Goal: Task Accomplishment & Management: Use online tool/utility

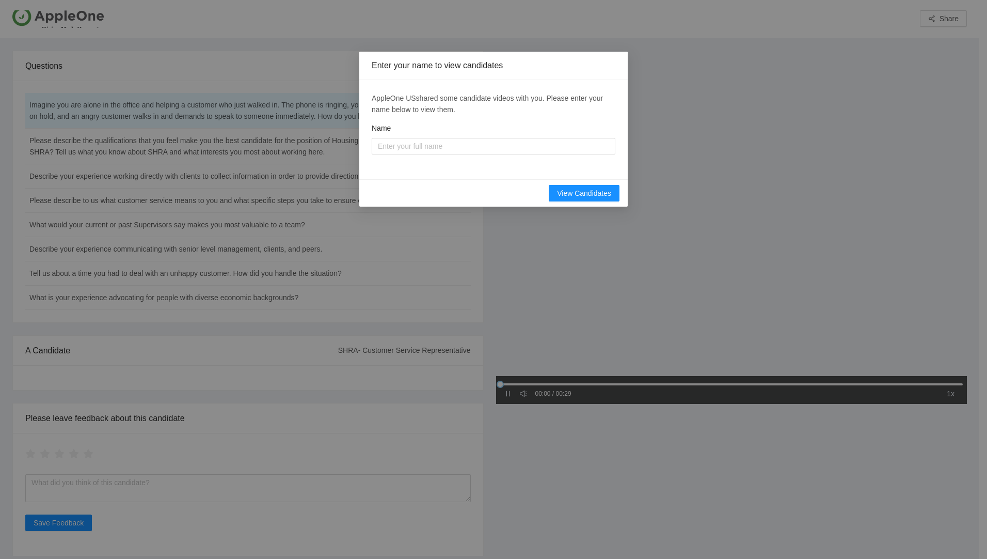
click at [429, 194] on div "View Candidates" at bounding box center [493, 192] width 269 height 27
click at [511, 145] on input "Name" at bounding box center [494, 146] width 244 height 17
type input "[PERSON_NAME]"
click at [578, 192] on span "View Candidates" at bounding box center [584, 192] width 54 height 11
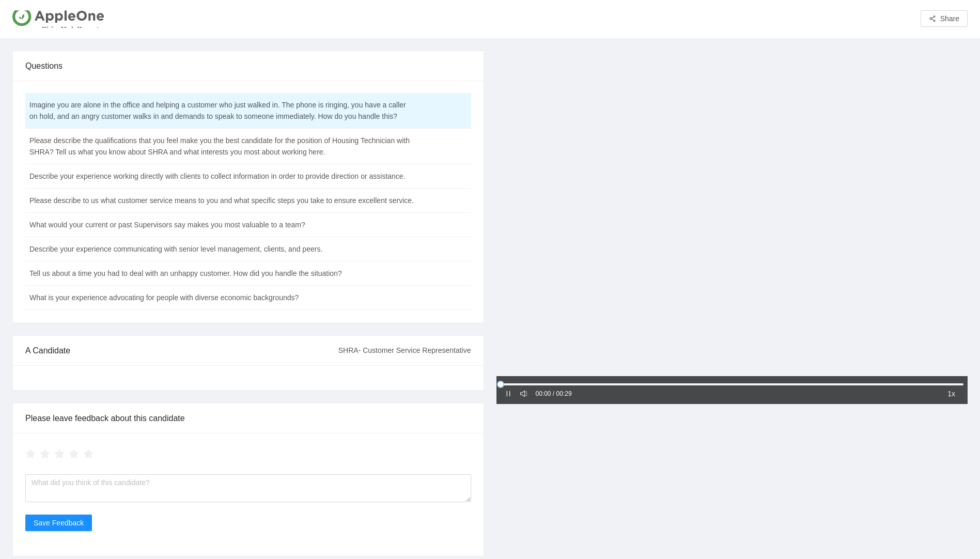
click at [505, 396] on icon "pause" at bounding box center [508, 393] width 7 height 7
click at [505, 396] on icon "caret-right" at bounding box center [508, 393] width 7 height 7
click at [277, 153] on td "Please describe the qualifications that you feel make you the best candidate fo…" at bounding box center [222, 147] width 394 height 36
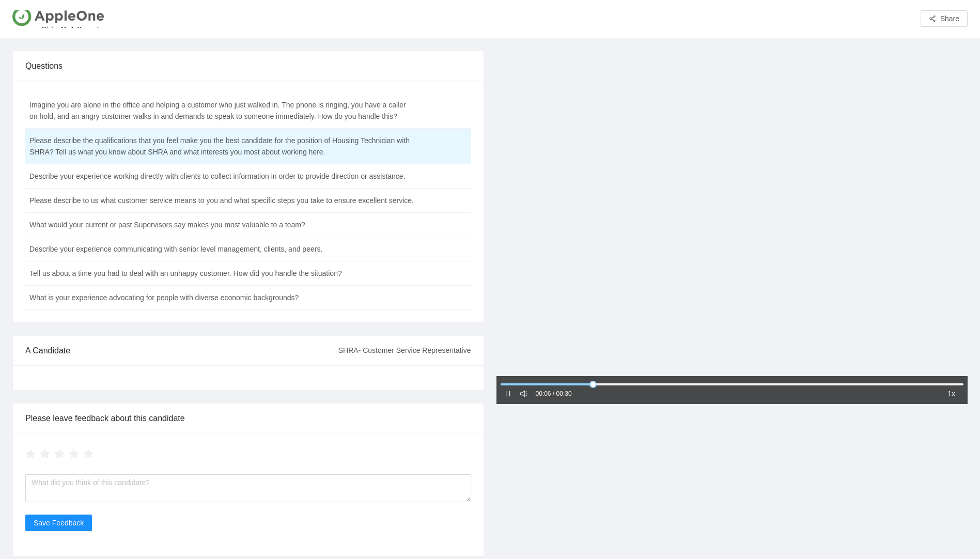
click at [502, 395] on div "00:06 / 00:30 1x" at bounding box center [731, 390] width 471 height 28
click at [507, 395] on icon "pause" at bounding box center [508, 394] width 4 height 6
click at [197, 198] on td "Please describe to us what customer service means to you and what specific step…" at bounding box center [222, 200] width 394 height 24
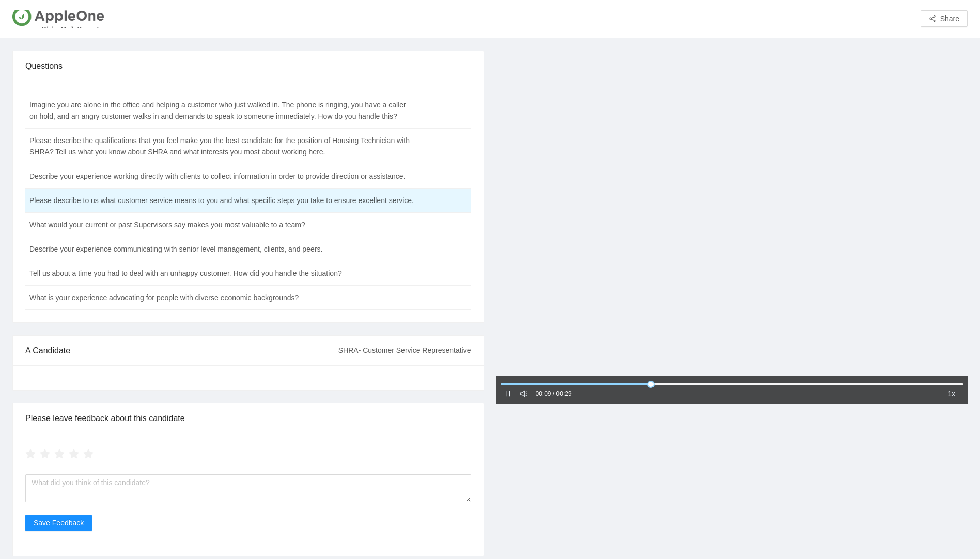
click at [510, 394] on icon "pause" at bounding box center [508, 393] width 7 height 7
